Goal: Task Accomplishment & Management: Use online tool/utility

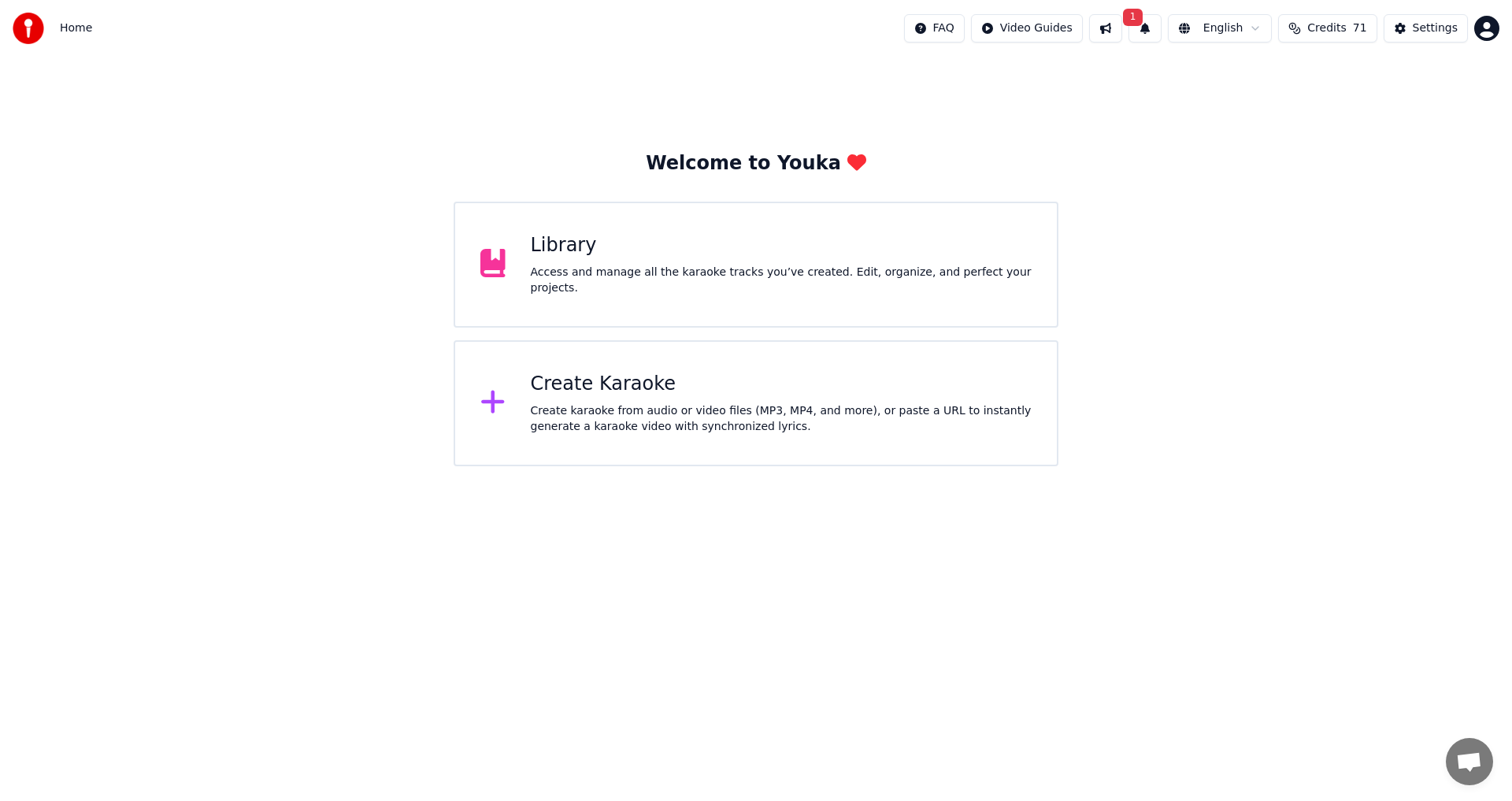
click at [1162, 32] on button "1" at bounding box center [1145, 29] width 33 height 29
click at [1263, 82] on button "Update" at bounding box center [1271, 78] width 67 height 29
click at [1315, 35] on button "Credits 71" at bounding box center [1327, 29] width 98 height 29
click at [1142, 261] on div "Welcome to Youka Library Access and manage all the karaoke tracks you’ve create…" at bounding box center [756, 261] width 1512 height 409
click at [770, 253] on div "Library" at bounding box center [781, 245] width 502 height 25
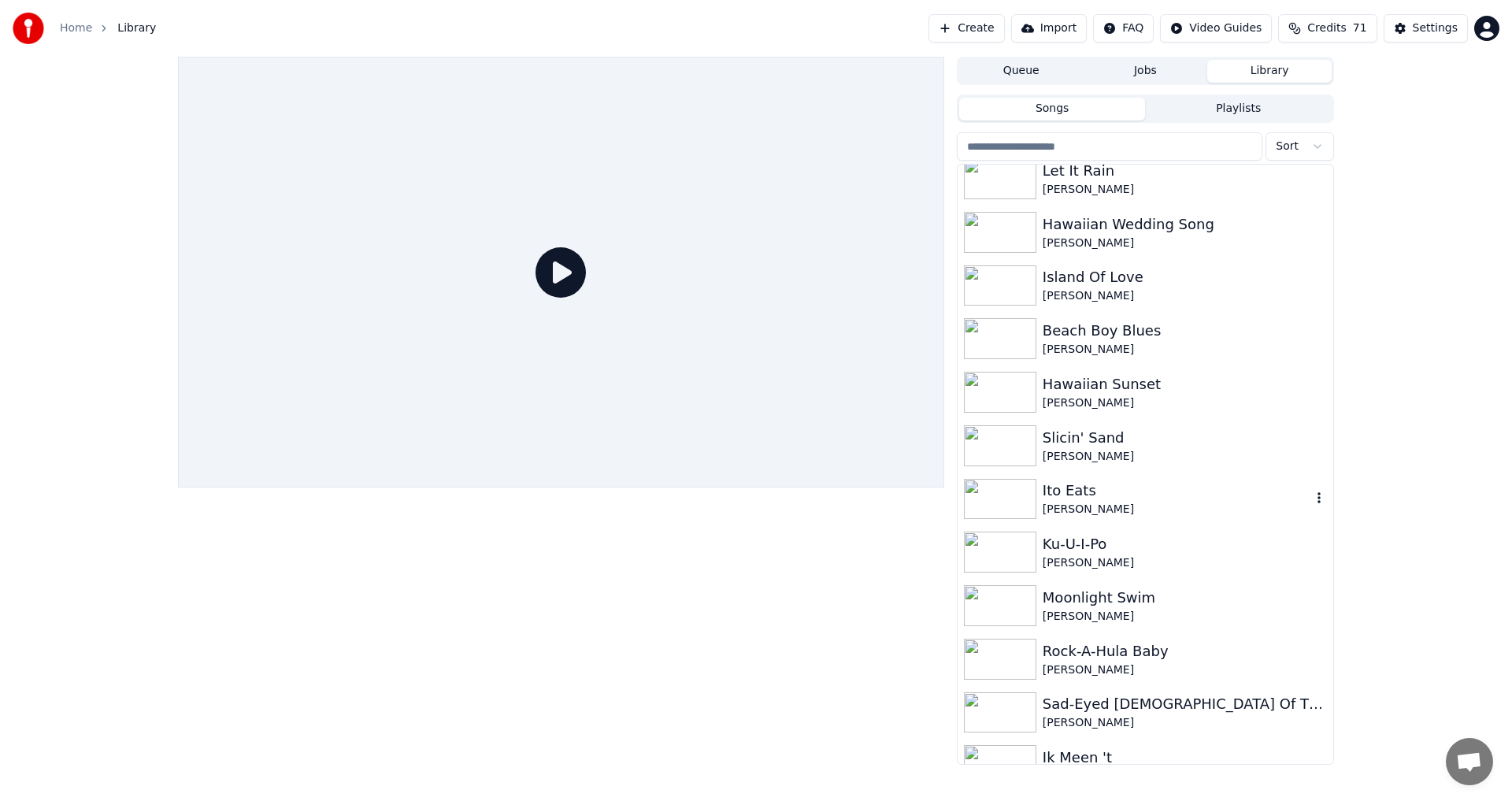
scroll to position [5355, 0]
